Goal: Information Seeking & Learning: Learn about a topic

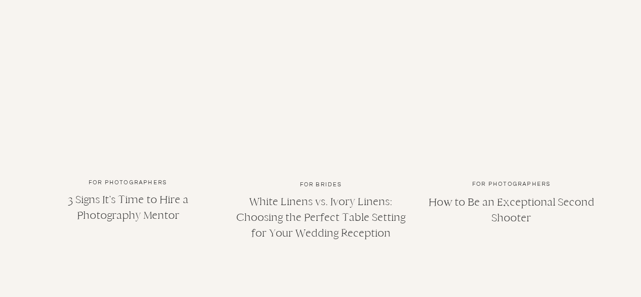
scroll to position [4969, 0]
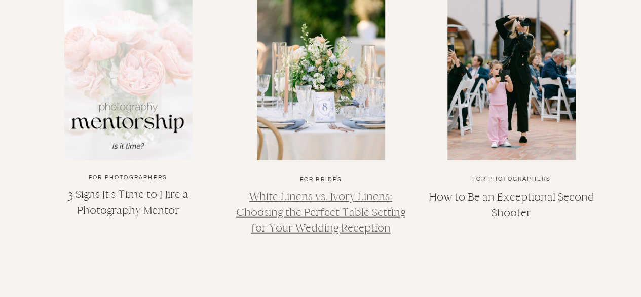
click at [331, 197] on link "White Linens vs. Ivory Linens: Choosing the Perfect Table Setting for Your Wedd…" at bounding box center [320, 212] width 169 height 45
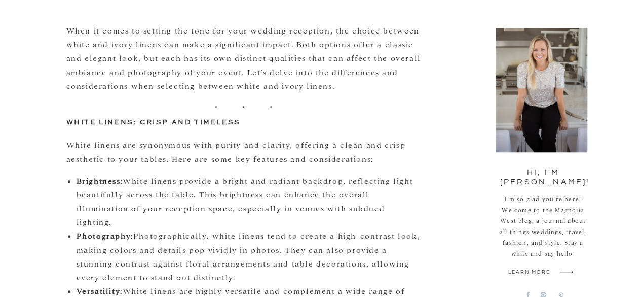
scroll to position [355, 0]
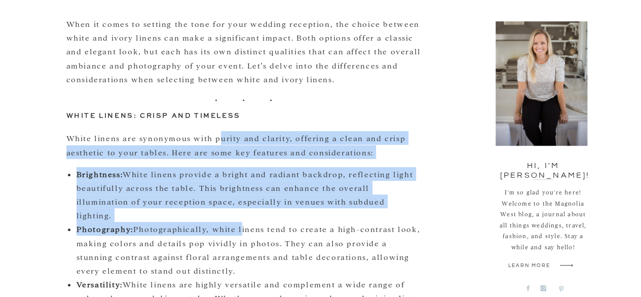
drag, startPoint x: 219, startPoint y: 137, endPoint x: 236, endPoint y: 220, distance: 84.0
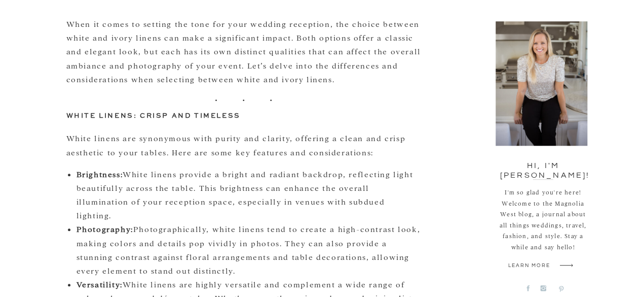
click at [235, 230] on li "Photography: Photographically, white linens tend to create a high-contrast look…" at bounding box center [249, 249] width 345 height 55
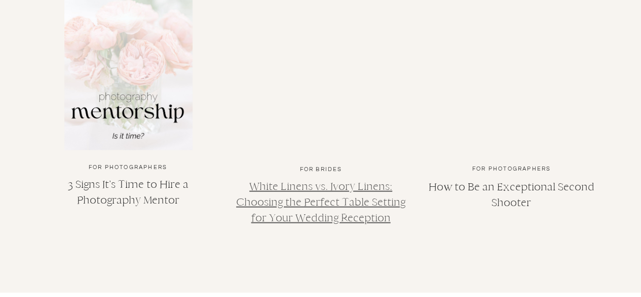
scroll to position [2992, 0]
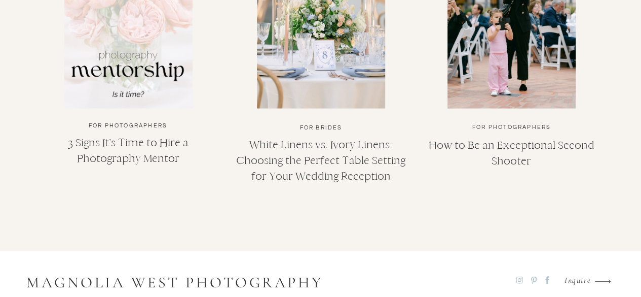
click at [500, 70] on img at bounding box center [512, 25] width 128 height 166
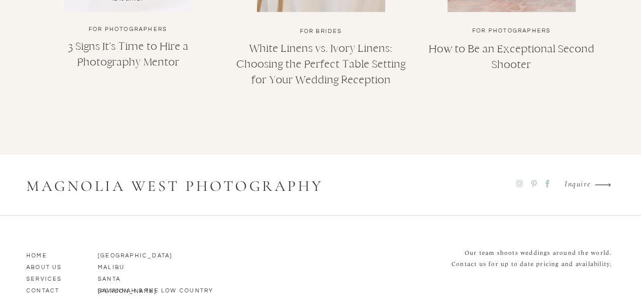
scroll to position [3144, 0]
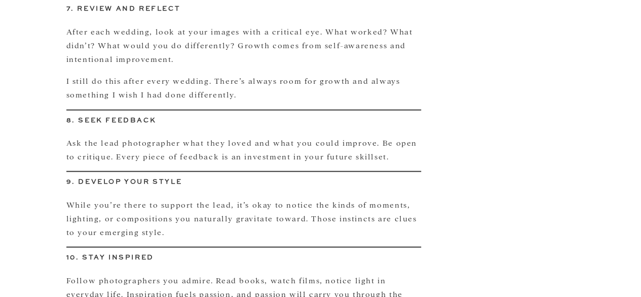
scroll to position [1065, 0]
